Goal: Task Accomplishment & Management: Complete application form

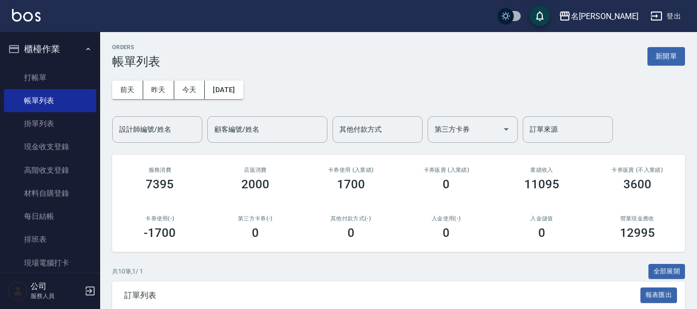
scroll to position [187, 0]
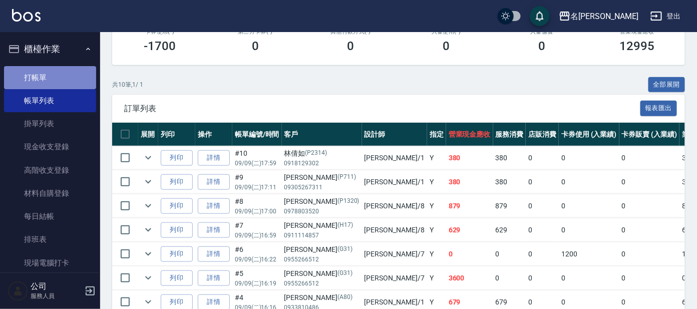
click at [51, 71] on link "打帳單" at bounding box center [50, 77] width 92 height 23
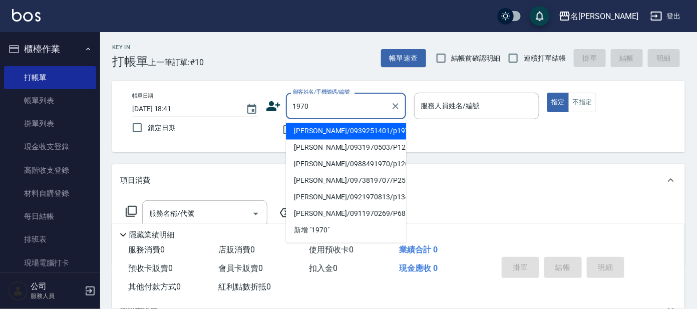
click at [328, 137] on li "[PERSON_NAME]/0939251401/p1970" at bounding box center [346, 131] width 120 height 17
type input "[PERSON_NAME]/0939251401/p1970"
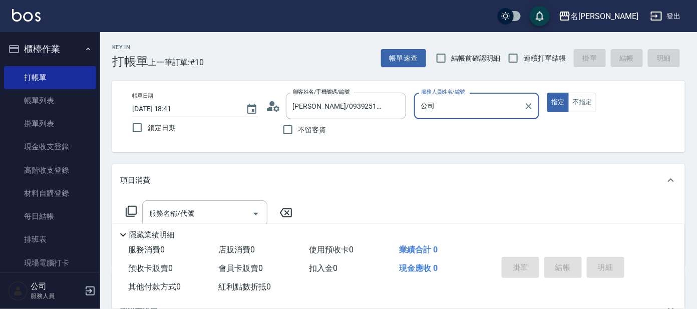
type input "公"
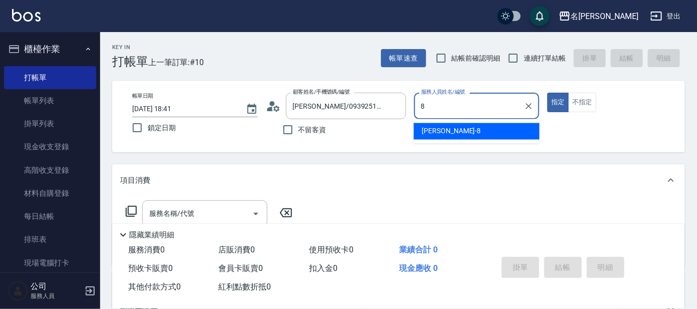
type input "[PERSON_NAME]-8"
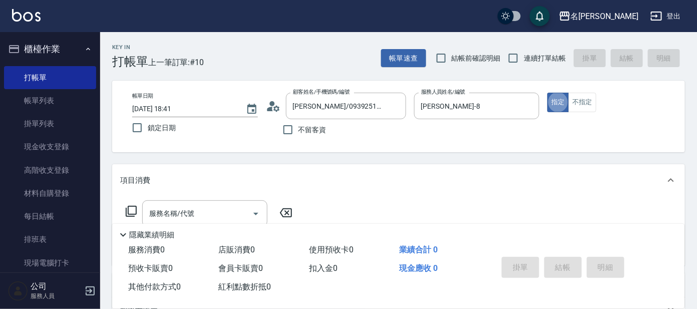
type button "true"
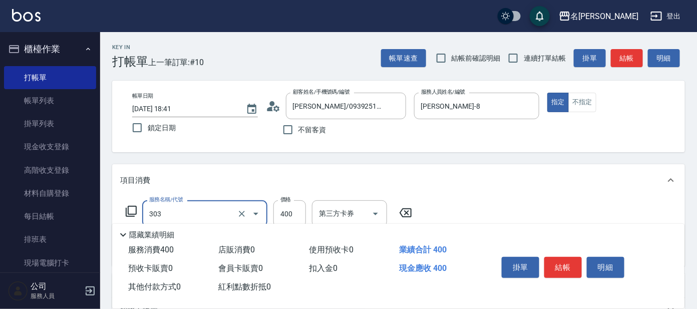
type input "剪髮C級設計師(303)"
type input "450"
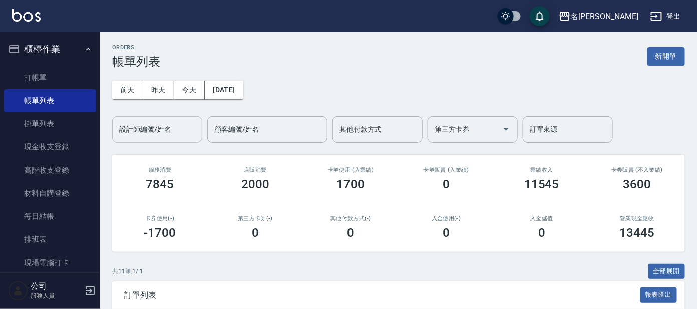
click at [172, 134] on input "設計師編號/姓名" at bounding box center [157, 130] width 81 height 18
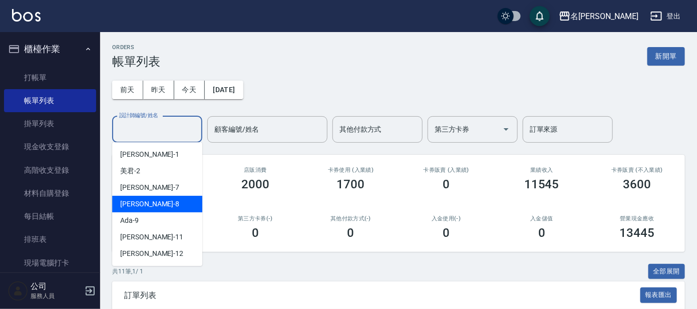
click at [153, 207] on div "[PERSON_NAME] -8" at bounding box center [157, 204] width 90 height 17
type input "[PERSON_NAME]-8"
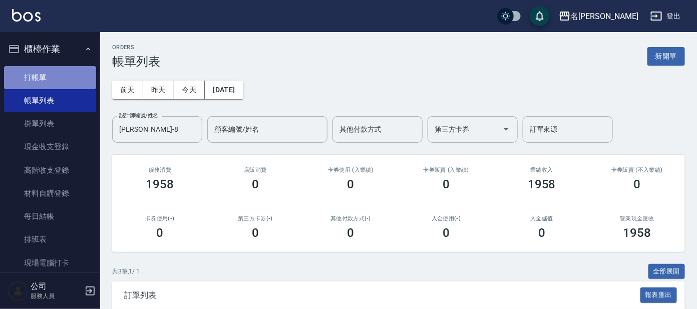
click at [70, 71] on link "打帳單" at bounding box center [50, 77] width 92 height 23
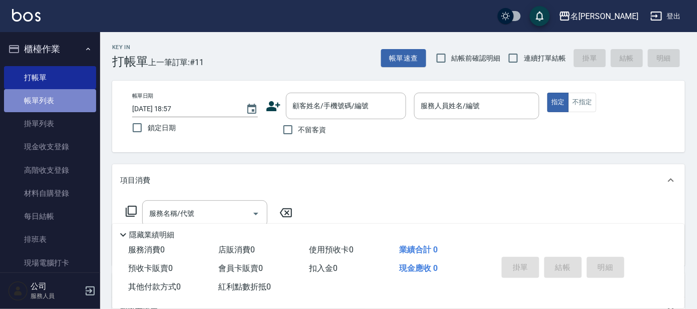
drag, startPoint x: 52, startPoint y: 99, endPoint x: 37, endPoint y: 98, distance: 15.6
click at [51, 98] on link "帳單列表" at bounding box center [50, 100] width 92 height 23
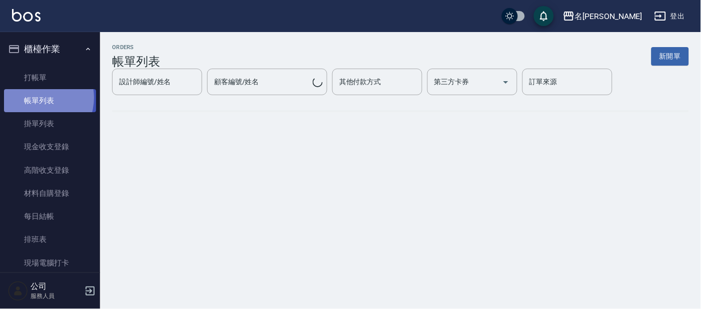
click at [37, 98] on link "帳單列表" at bounding box center [50, 100] width 92 height 23
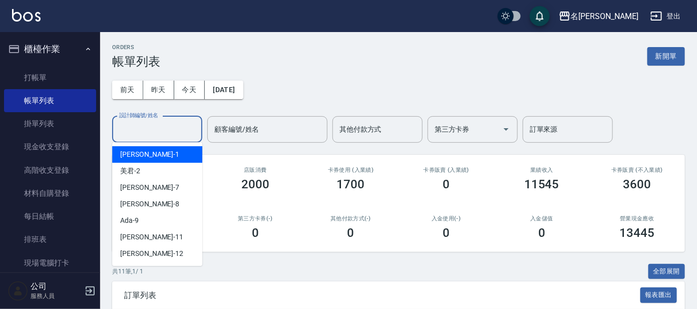
drag, startPoint x: 147, startPoint y: 134, endPoint x: 146, endPoint y: 148, distance: 13.6
click at [147, 134] on input "設計師編號/姓名" at bounding box center [157, 130] width 81 height 18
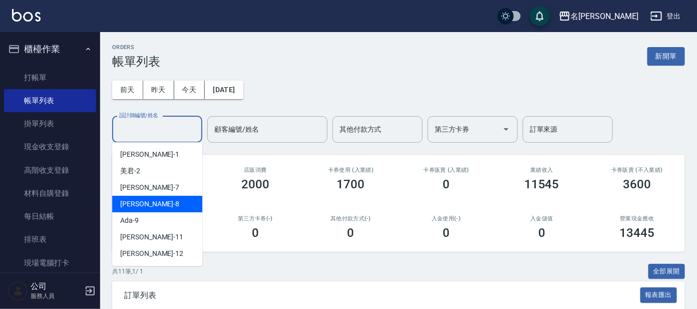
click at [148, 200] on div "[PERSON_NAME] -8" at bounding box center [157, 204] width 90 height 17
type input "[PERSON_NAME]-8"
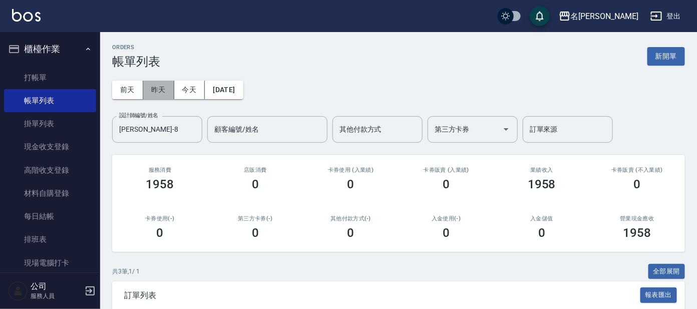
click at [157, 95] on button "昨天" at bounding box center [158, 90] width 31 height 19
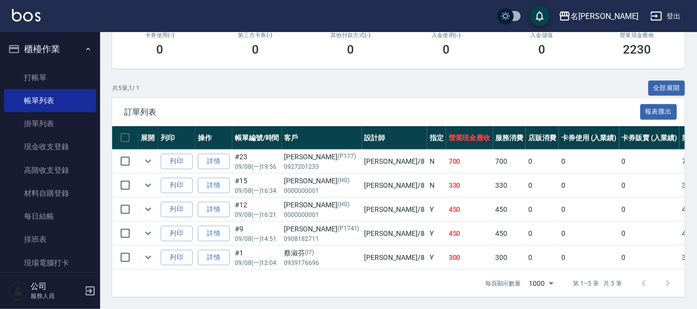
scroll to position [192, 0]
click at [147, 203] on icon "expand row" at bounding box center [148, 209] width 12 height 12
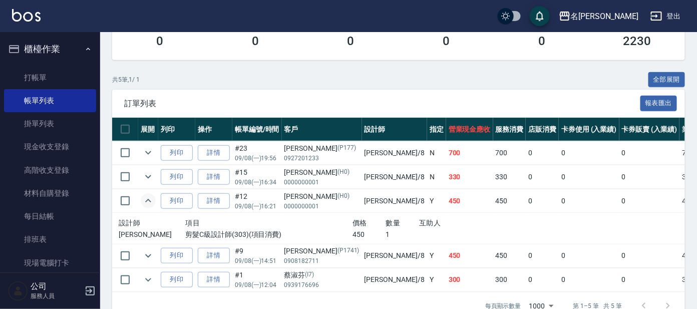
click at [147, 199] on icon "expand row" at bounding box center [148, 201] width 6 height 4
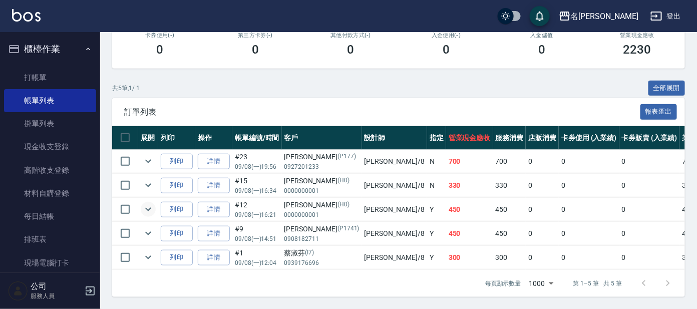
click at [49, 58] on button "櫃檯作業" at bounding box center [50, 49] width 92 height 26
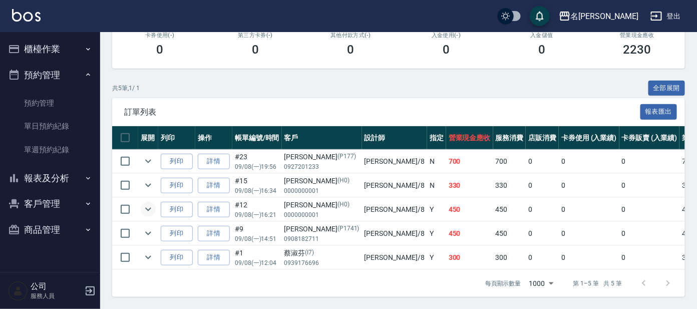
click at [73, 72] on button "預約管理" at bounding box center [50, 75] width 92 height 26
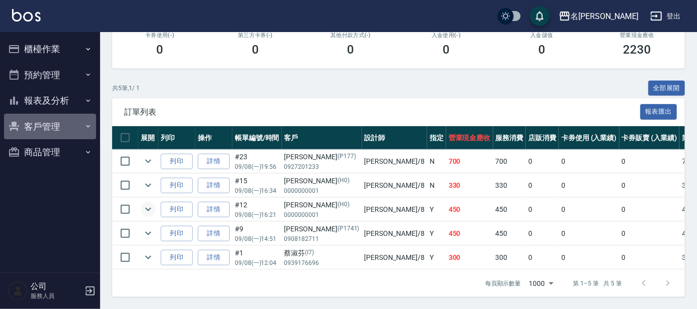
click at [62, 122] on button "客戶管理" at bounding box center [50, 127] width 92 height 26
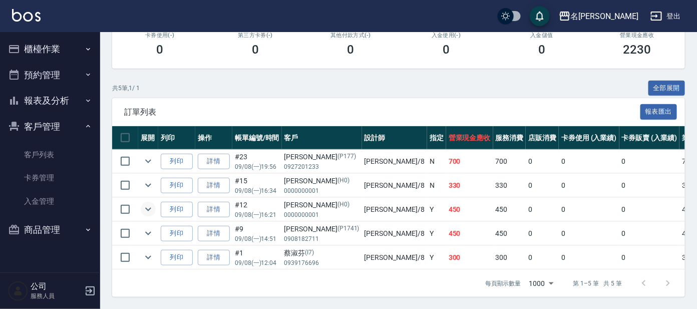
click at [61, 124] on button "客戶管理" at bounding box center [50, 127] width 92 height 26
click at [63, 97] on button "報表及分析" at bounding box center [50, 101] width 92 height 26
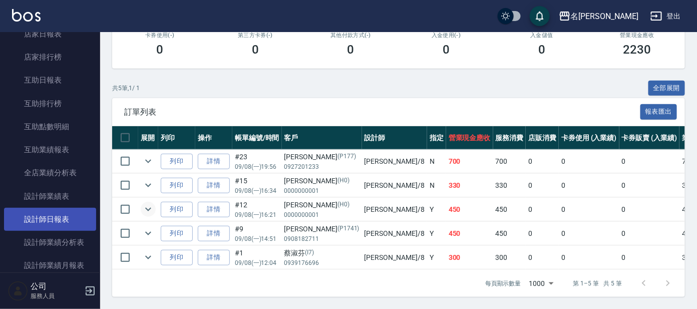
scroll to position [125, 0]
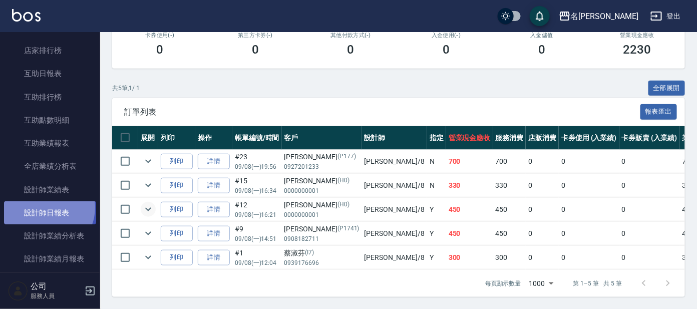
click at [46, 207] on link "設計師日報表" at bounding box center [50, 212] width 92 height 23
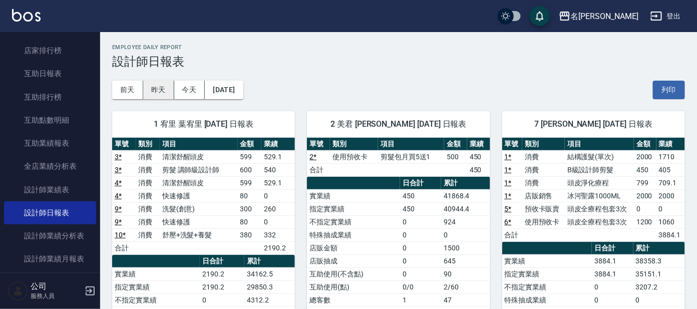
click at [154, 84] on button "昨天" at bounding box center [158, 90] width 31 height 19
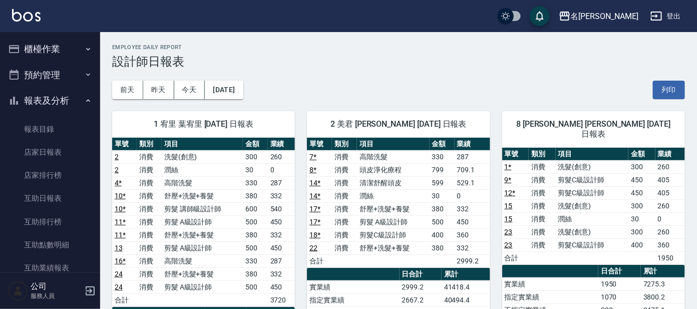
click at [43, 96] on button "報表及分析" at bounding box center [50, 101] width 92 height 26
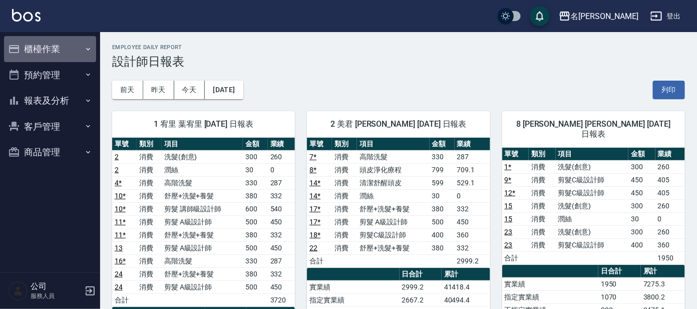
click at [59, 39] on button "櫃檯作業" at bounding box center [50, 49] width 92 height 26
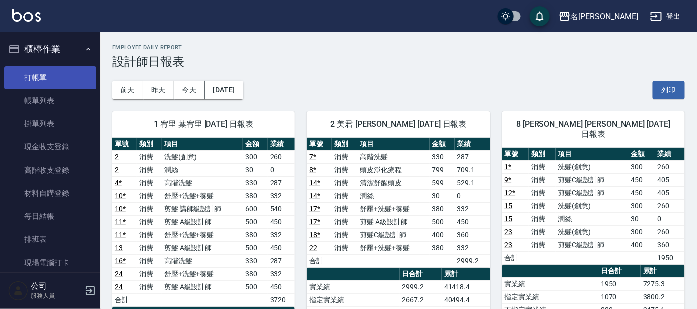
click at [59, 72] on link "打帳單" at bounding box center [50, 77] width 92 height 23
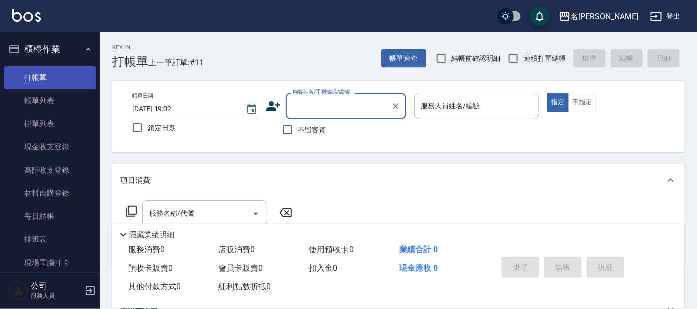
click at [59, 72] on link "打帳單" at bounding box center [50, 77] width 92 height 23
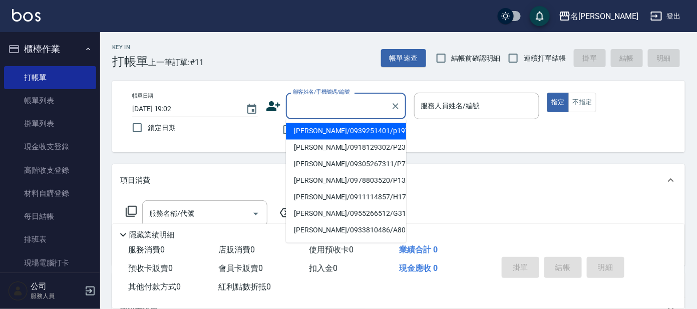
click at [358, 106] on input "顧客姓名/手機號碼/編號" at bounding box center [338, 106] width 96 height 18
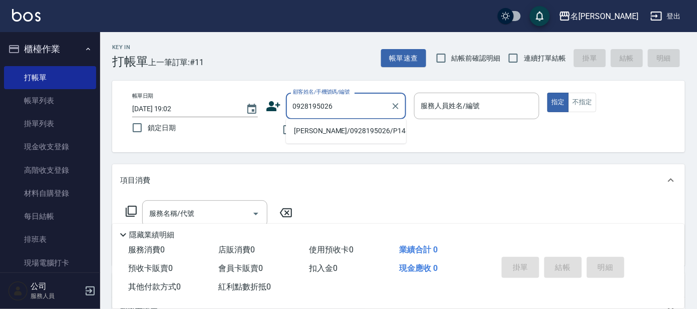
click at [314, 130] on li "[PERSON_NAME]/0928195026/P1483" at bounding box center [346, 131] width 120 height 17
type input "[PERSON_NAME]/0928195026/P1483"
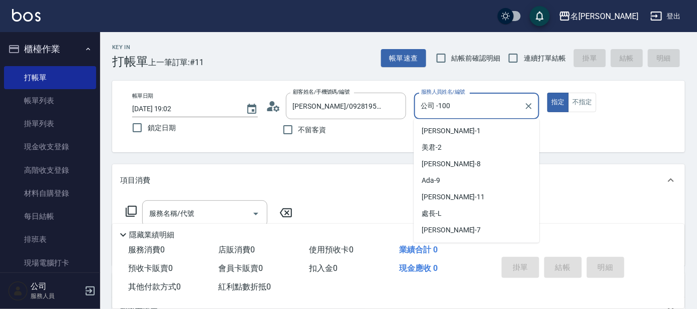
click at [464, 101] on input "公司 -100" at bounding box center [469, 106] width 102 height 18
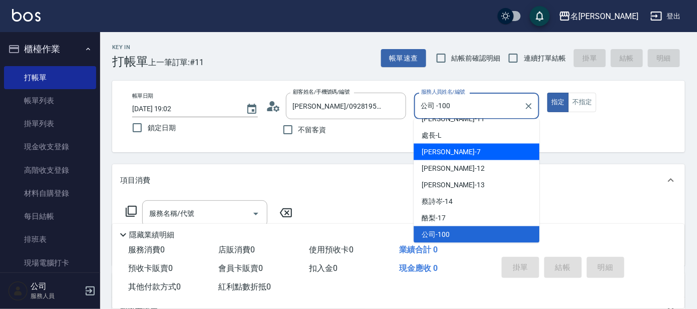
click at [432, 155] on span "[PERSON_NAME] -7" at bounding box center [450, 152] width 59 height 11
type input "[PERSON_NAME]-7"
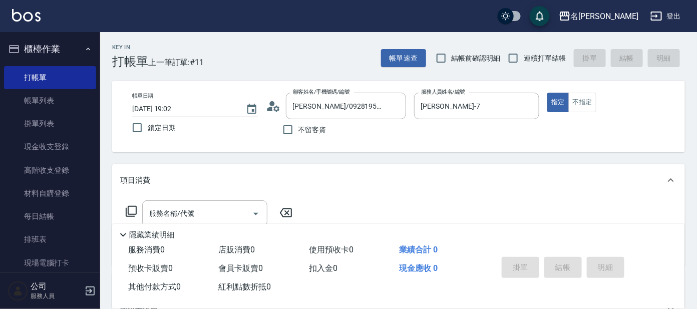
click at [132, 210] on icon at bounding box center [131, 211] width 12 height 12
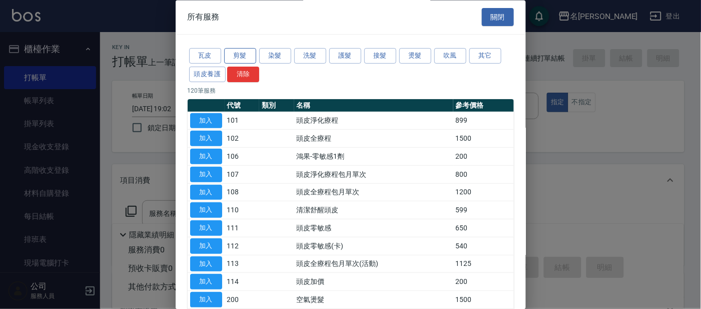
click at [236, 56] on button "剪髮" at bounding box center [240, 57] width 32 height 16
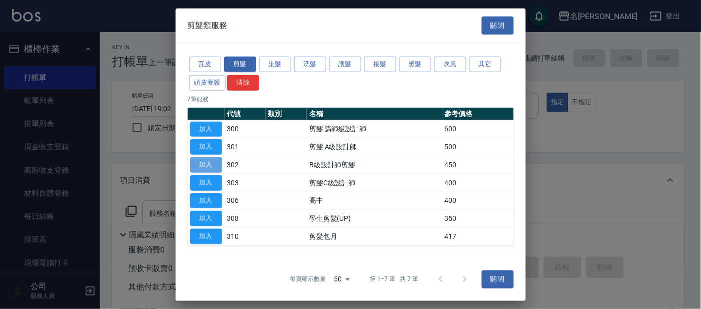
click at [199, 164] on button "加入" at bounding box center [206, 165] width 32 height 16
type input "B級設計師剪髮(302)"
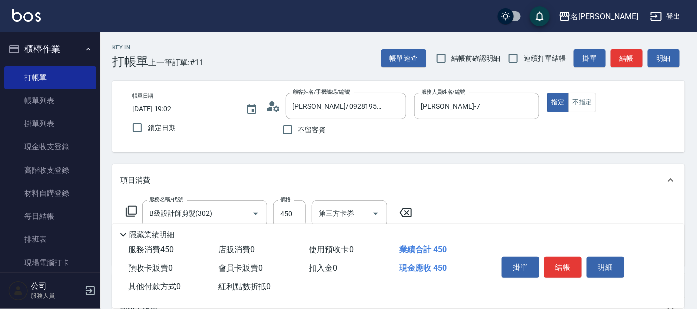
click at [129, 208] on icon at bounding box center [131, 211] width 12 height 12
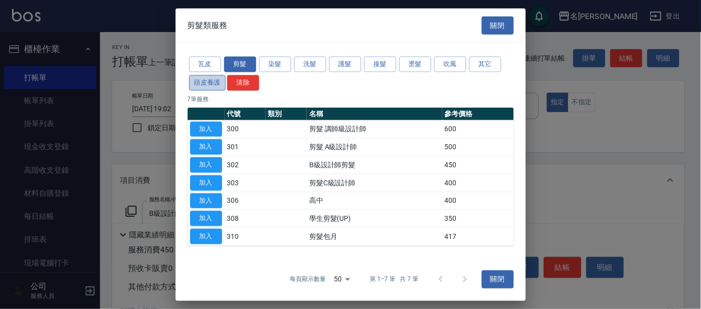
click at [216, 82] on button "頭皮養護" at bounding box center [207, 83] width 37 height 16
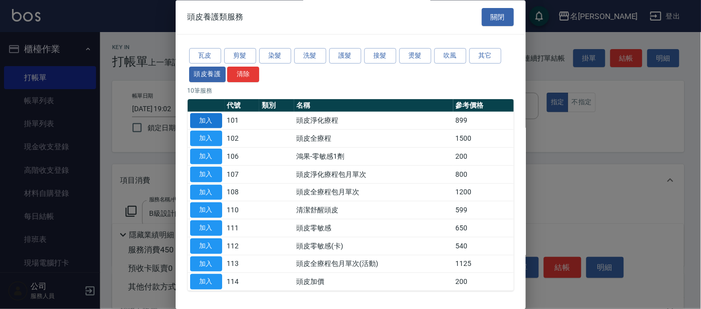
click at [203, 118] on button "加入" at bounding box center [206, 121] width 32 height 16
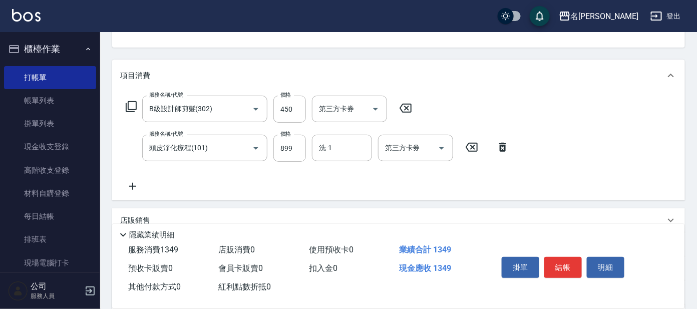
scroll to position [112, 0]
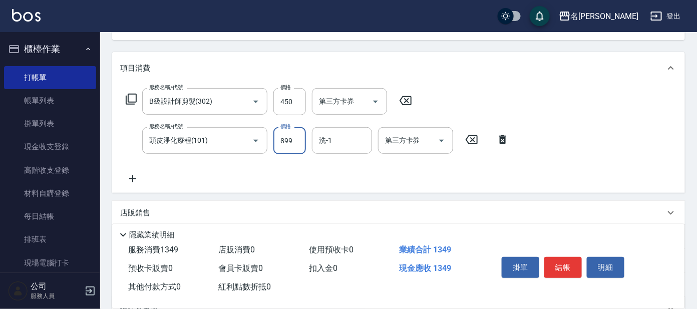
click at [300, 141] on input "899" at bounding box center [289, 140] width 33 height 27
type input "799"
click at [557, 271] on button "結帳" at bounding box center [563, 267] width 38 height 21
